Goal: Communication & Community: Answer question/provide support

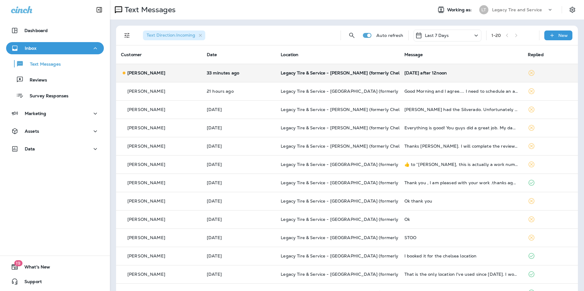
click at [175, 72] on div "[PERSON_NAME]" at bounding box center [159, 73] width 76 height 6
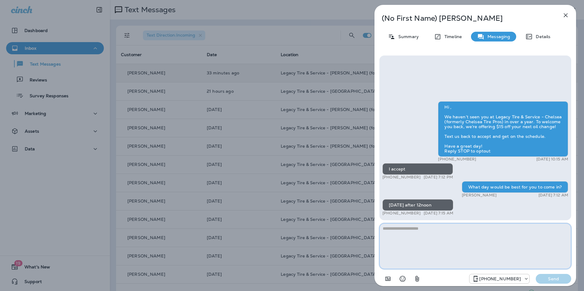
click at [450, 229] on textarea at bounding box center [475, 247] width 192 height 46
type textarea "*"
type textarea "**********"
click at [548, 279] on p "Send" at bounding box center [553, 278] width 26 height 5
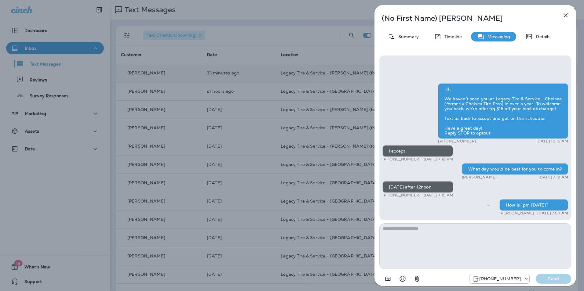
click at [565, 15] on icon "button" at bounding box center [565, 15] width 7 height 7
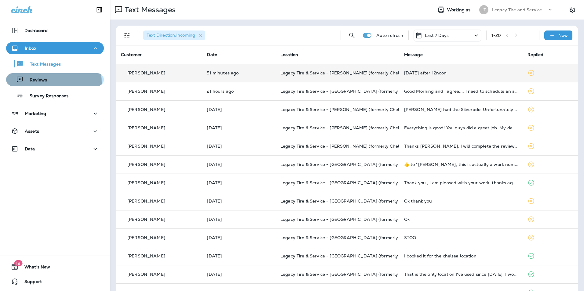
click at [28, 83] on p "Reviews" at bounding box center [36, 81] width 24 height 6
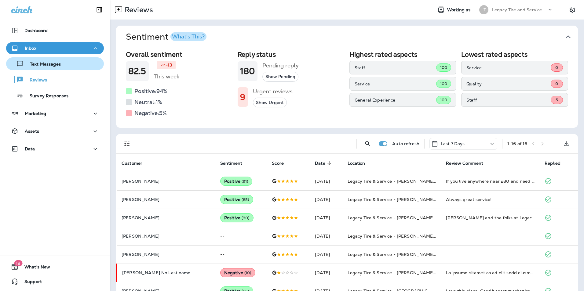
click at [37, 67] on div "Text Messages" at bounding box center [35, 63] width 52 height 9
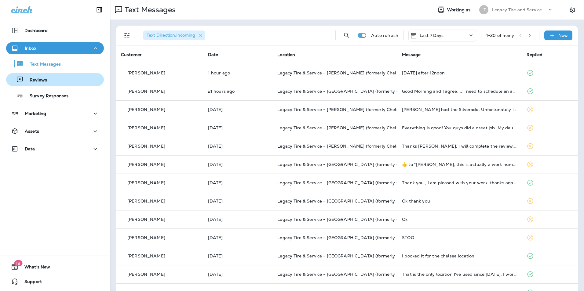
click at [59, 78] on div "Reviews" at bounding box center [55, 79] width 93 height 9
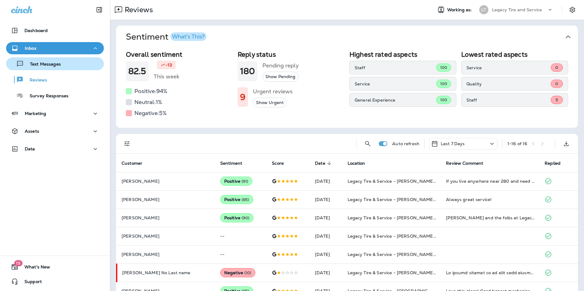
click at [69, 63] on div "Text Messages" at bounding box center [55, 63] width 93 height 9
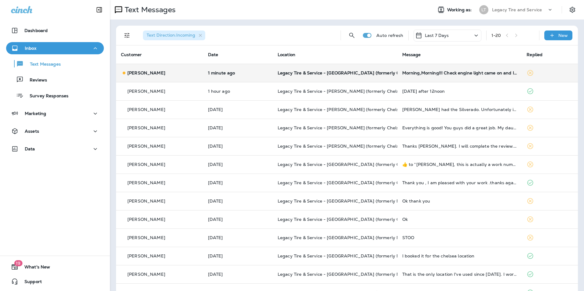
click at [176, 80] on td "[PERSON_NAME]" at bounding box center [159, 73] width 87 height 18
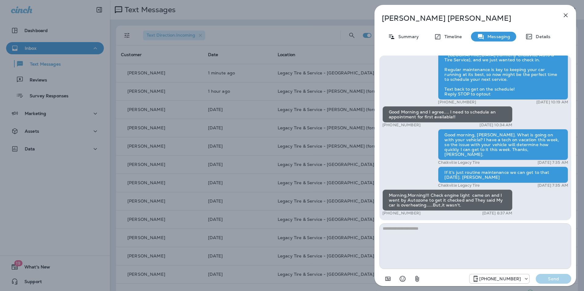
click at [88, 48] on div "[PERSON_NAME] Summary Timeline Messaging Details Hi [PERSON_NAME], it's been si…" at bounding box center [292, 145] width 584 height 291
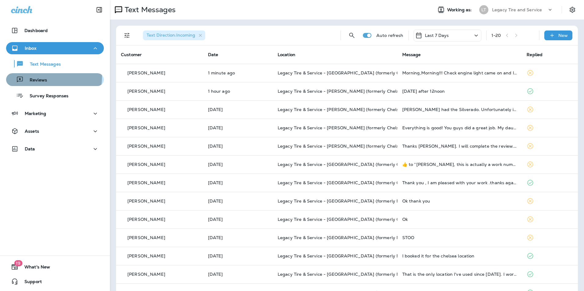
click at [41, 77] on div "Reviews" at bounding box center [28, 79] width 38 height 9
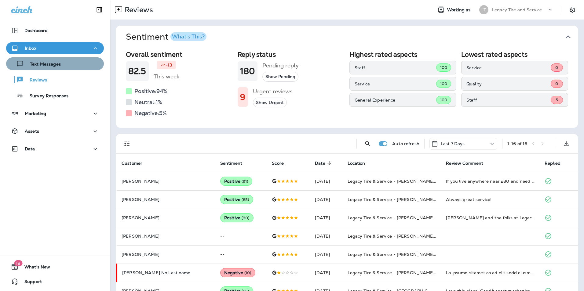
click at [75, 63] on div "Text Messages" at bounding box center [55, 63] width 93 height 9
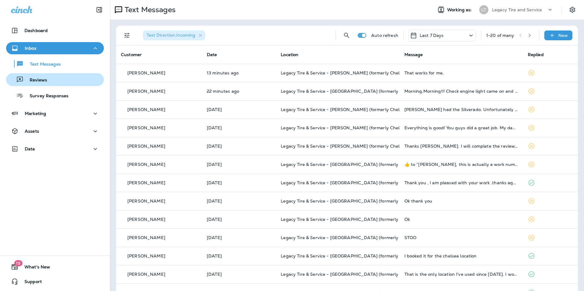
click at [64, 85] on button "Reviews" at bounding box center [55, 79] width 98 height 13
